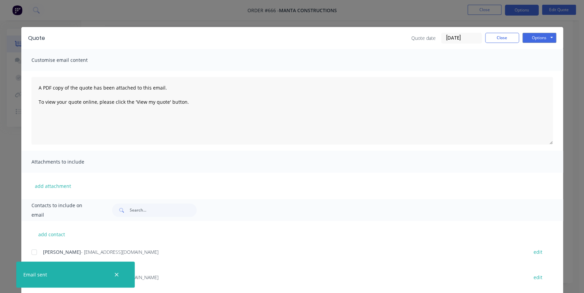
scroll to position [14, 0]
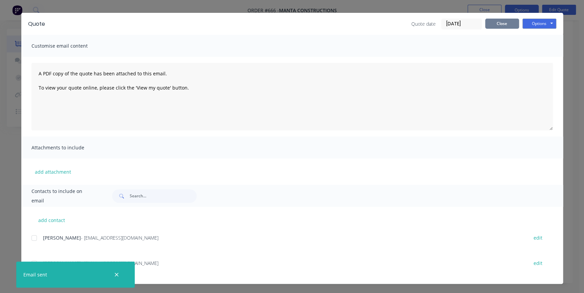
click at [487, 25] on button "Close" at bounding box center [502, 24] width 34 height 10
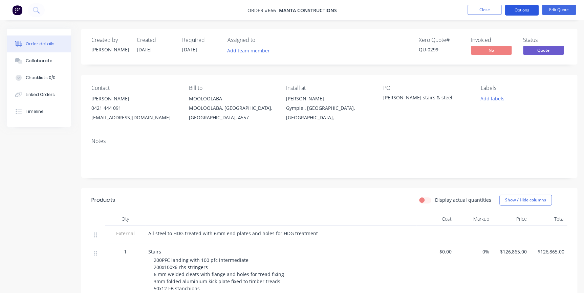
click at [522, 13] on button "Options" at bounding box center [522, 10] width 34 height 11
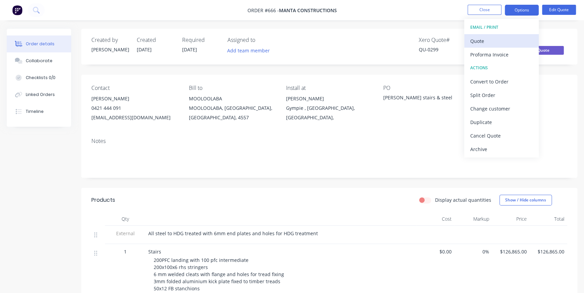
click at [494, 40] on div "Quote" at bounding box center [501, 41] width 62 height 10
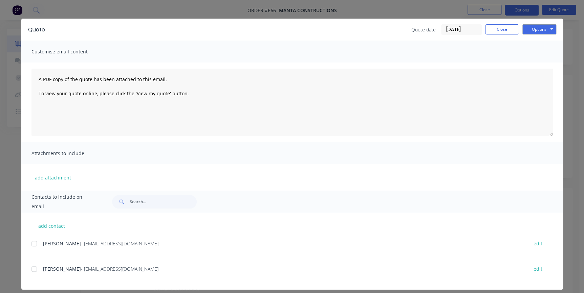
scroll to position [14, 0]
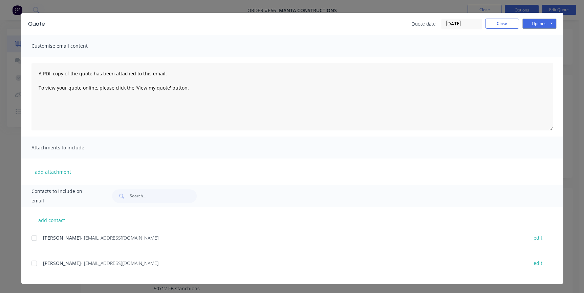
click at [32, 240] on div at bounding box center [34, 238] width 14 height 14
